Goal: Task Accomplishment & Management: Use online tool/utility

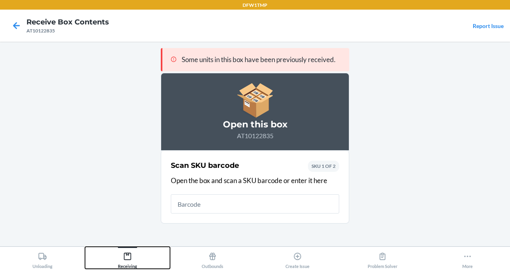
click at [123, 257] on icon at bounding box center [127, 256] width 9 height 9
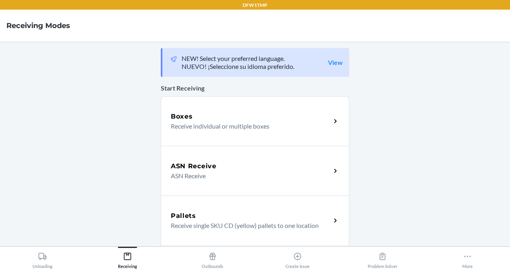
click at [187, 118] on h5 "Boxes" at bounding box center [182, 117] width 22 height 10
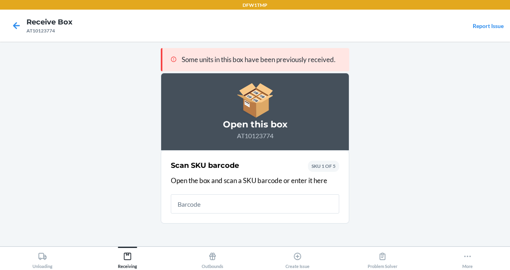
click at [146, 107] on main "Some units in this box have been previously received. Open this box AT10123774 …" at bounding box center [255, 144] width 510 height 205
click at [15, 30] on icon at bounding box center [17, 26] width 14 height 14
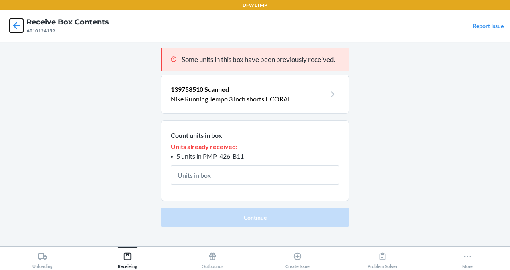
click at [15, 30] on icon at bounding box center [17, 26] width 14 height 14
drag, startPoint x: 15, startPoint y: 30, endPoint x: 13, endPoint y: 25, distance: 6.1
click at [13, 25] on icon at bounding box center [17, 26] width 14 height 14
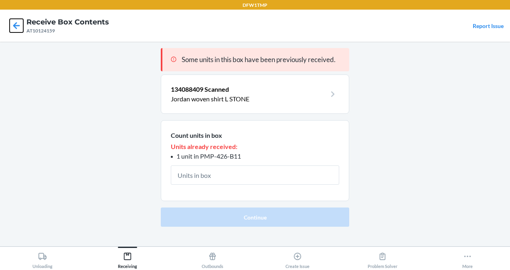
click at [13, 25] on icon at bounding box center [17, 26] width 14 height 14
click at [14, 23] on icon at bounding box center [17, 26] width 14 height 14
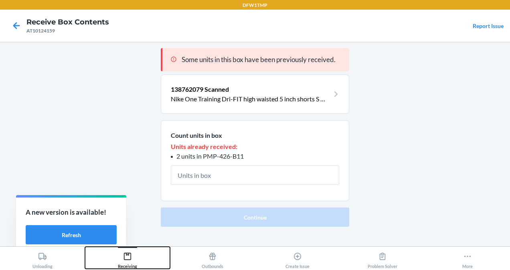
click at [127, 258] on icon at bounding box center [127, 256] width 9 height 9
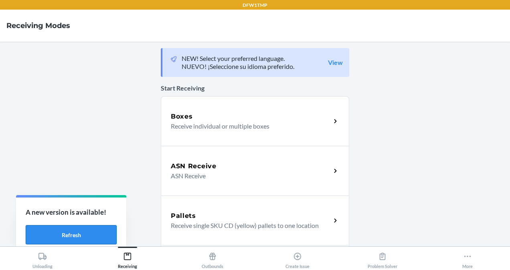
click at [90, 234] on button "Refresh" at bounding box center [71, 234] width 91 height 19
click at [216, 133] on div "Boxes Receive individual or multiple boxes" at bounding box center [255, 121] width 188 height 50
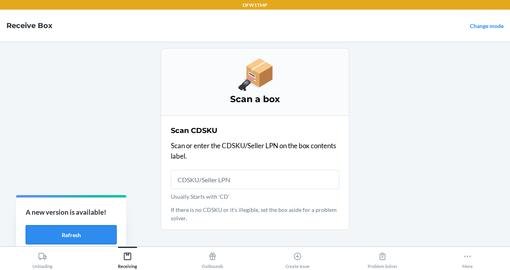
click at [81, 238] on button "Refresh" at bounding box center [71, 234] width 91 height 19
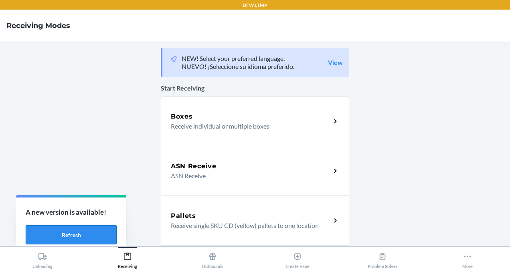
click at [61, 236] on button "Refresh" at bounding box center [71, 234] width 91 height 19
click at [264, 114] on div "Boxes" at bounding box center [251, 117] width 160 height 10
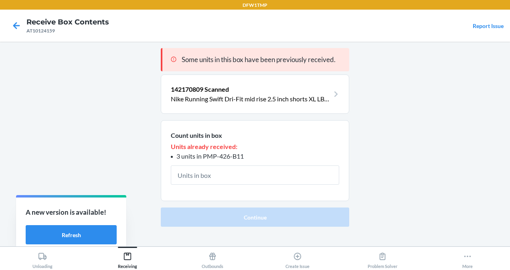
click at [7, 32] on div at bounding box center [16, 26] width 20 height 20
click at [16, 29] on icon at bounding box center [17, 26] width 14 height 14
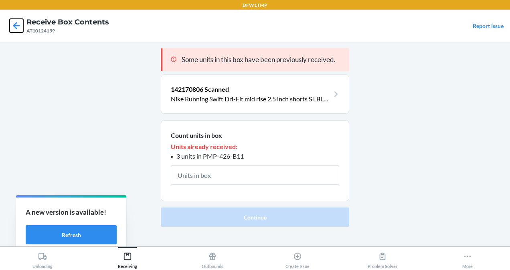
click at [16, 29] on icon at bounding box center [17, 26] width 14 height 14
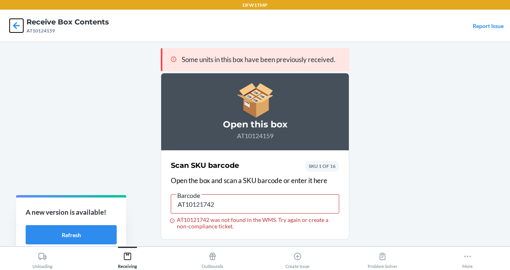
click at [18, 26] on icon at bounding box center [16, 25] width 7 height 7
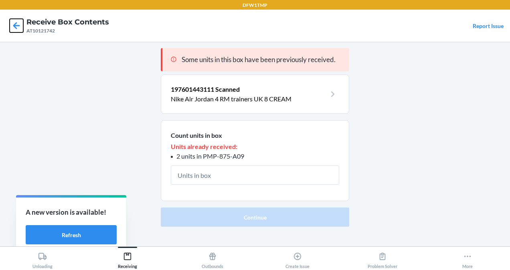
click at [18, 26] on icon at bounding box center [16, 25] width 7 height 7
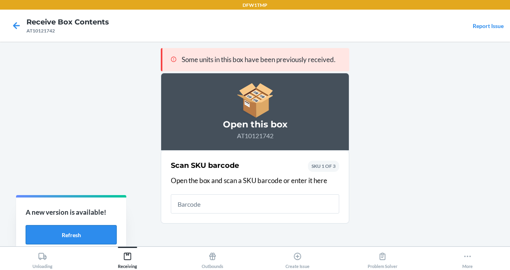
click at [87, 234] on button "Refresh" at bounding box center [71, 234] width 91 height 19
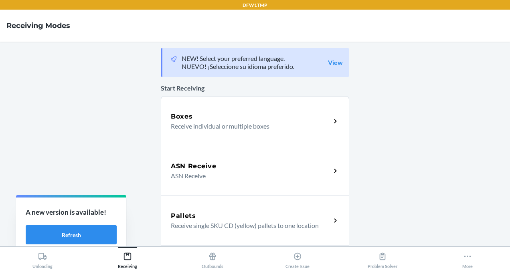
click at [179, 112] on h5 "Boxes" at bounding box center [182, 117] width 22 height 10
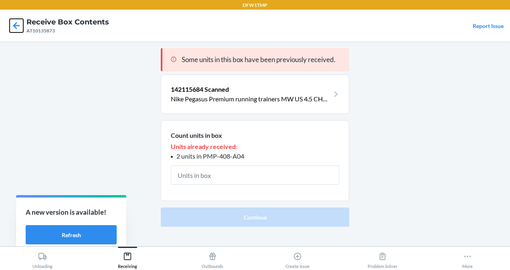
click at [12, 22] on icon at bounding box center [17, 26] width 14 height 14
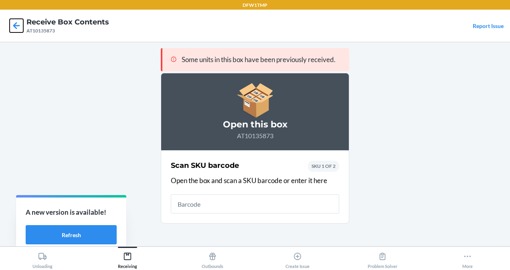
click at [12, 22] on icon at bounding box center [17, 26] width 14 height 14
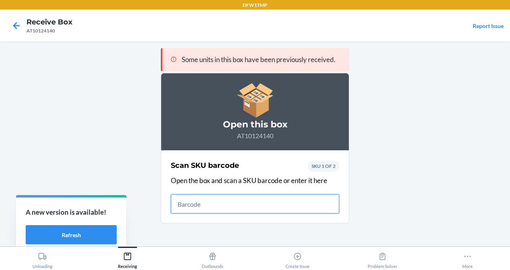
click at [189, 197] on input "text" at bounding box center [255, 203] width 168 height 19
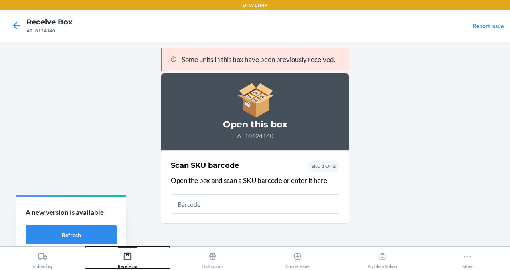
click at [133, 260] on div "Receiving" at bounding box center [127, 259] width 19 height 20
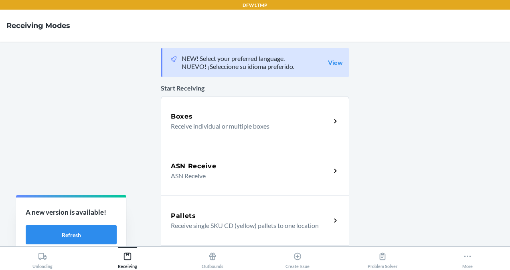
click at [226, 106] on div "Boxes Receive individual or multiple boxes" at bounding box center [255, 121] width 188 height 50
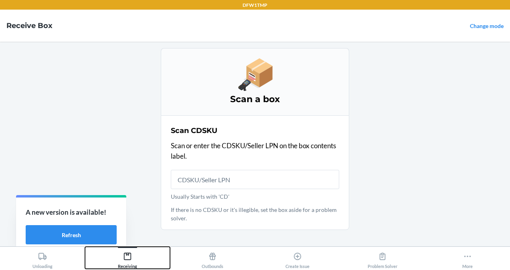
click at [144, 254] on button "Receiving" at bounding box center [127, 258] width 85 height 22
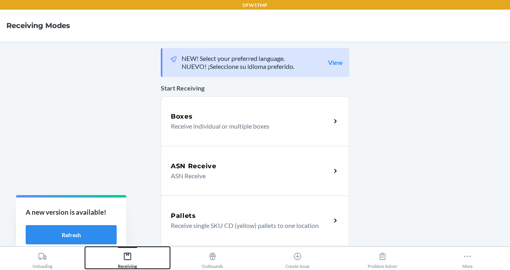
drag, startPoint x: 144, startPoint y: 254, endPoint x: 126, endPoint y: 254, distance: 18.4
drag, startPoint x: 126, startPoint y: 254, endPoint x: 331, endPoint y: 103, distance: 255.4
click at [331, 103] on div "Boxes Receive individual or multiple boxes" at bounding box center [255, 121] width 188 height 50
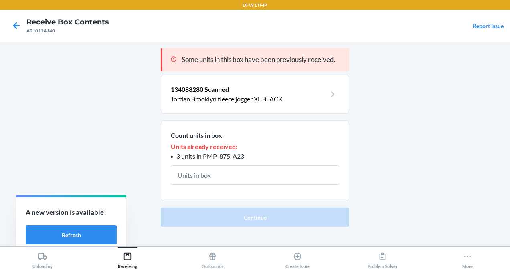
click at [9, 27] on div at bounding box center [16, 26] width 20 height 20
click at [17, 25] on icon at bounding box center [16, 25] width 7 height 7
click at [125, 255] on icon at bounding box center [127, 256] width 9 height 9
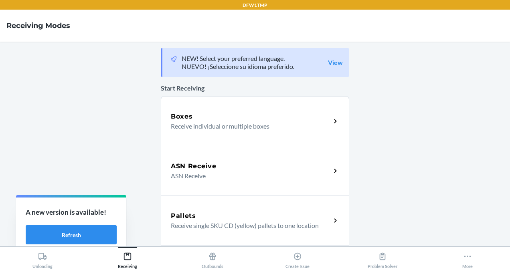
click at [229, 116] on div "Boxes" at bounding box center [251, 117] width 160 height 10
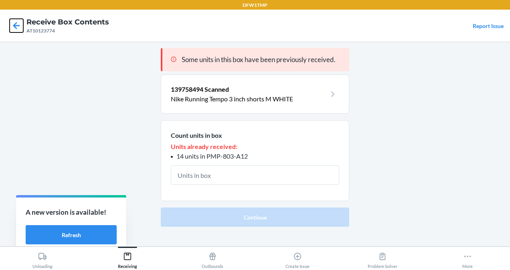
click at [17, 21] on icon at bounding box center [17, 26] width 14 height 14
click at [13, 23] on icon at bounding box center [17, 26] width 14 height 14
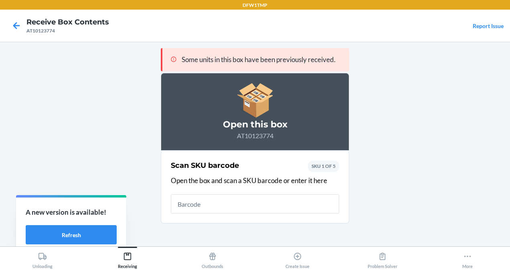
drag, startPoint x: 173, startPoint y: 189, endPoint x: 143, endPoint y: 139, distance: 58.6
click at [143, 139] on main "Some units in this box have been previously received. Open this box AT10123774 …" at bounding box center [255, 144] width 510 height 205
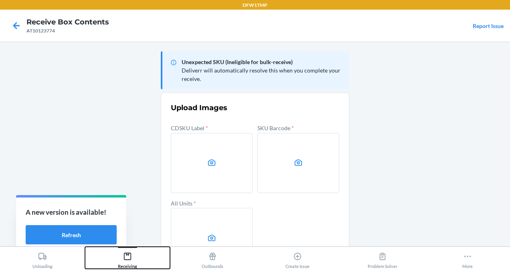
click at [133, 262] on div "Receiving" at bounding box center [127, 259] width 19 height 20
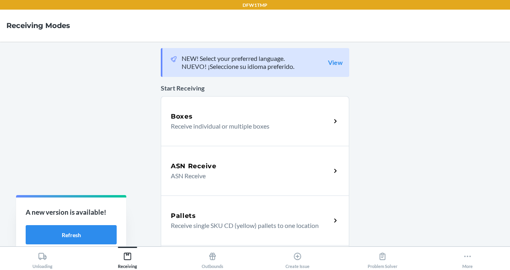
click at [182, 128] on p "Receive individual or multiple boxes" at bounding box center [247, 126] width 153 height 10
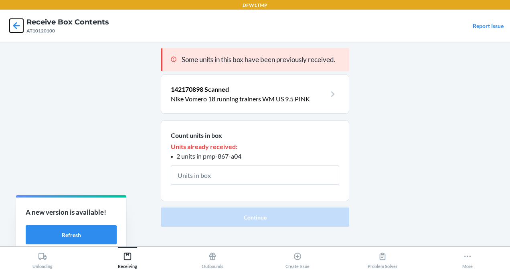
click at [21, 26] on icon at bounding box center [17, 26] width 14 height 14
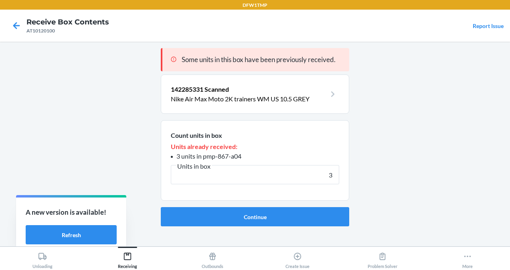
type input "3"
click at [161, 207] on button "Continue" at bounding box center [255, 216] width 188 height 19
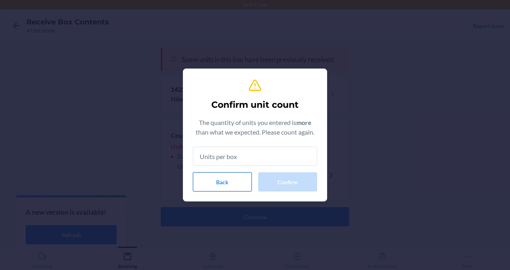
click at [241, 180] on button "Back" at bounding box center [222, 181] width 59 height 19
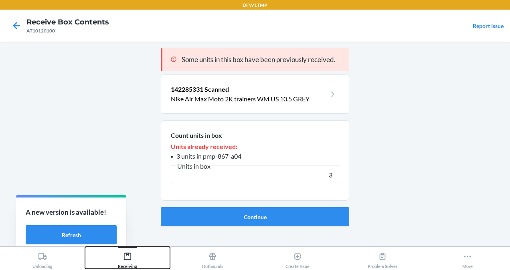
click at [113, 254] on button "Receiving" at bounding box center [127, 258] width 85 height 22
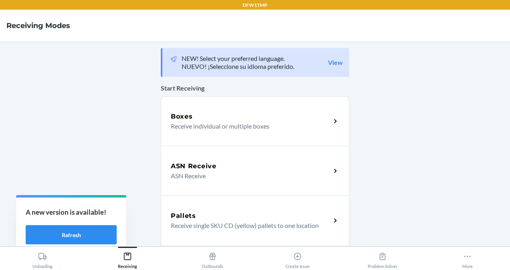
click at [218, 112] on div "Boxes" at bounding box center [251, 117] width 160 height 10
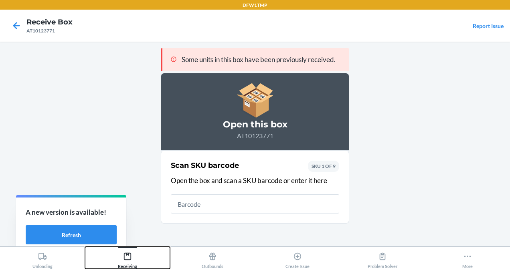
click at [123, 261] on div "Receiving" at bounding box center [127, 259] width 19 height 20
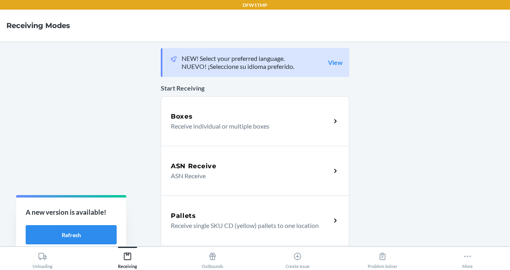
click at [196, 123] on p "Receive individual or multiple boxes" at bounding box center [247, 126] width 153 height 10
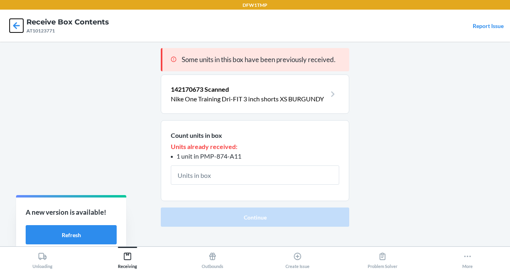
click at [10, 22] on icon at bounding box center [17, 26] width 14 height 14
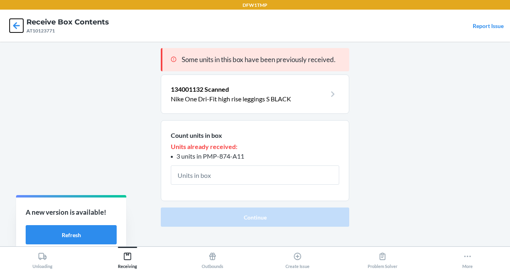
click at [10, 22] on icon at bounding box center [17, 26] width 14 height 14
